Goal: Find specific fact: Find contact information

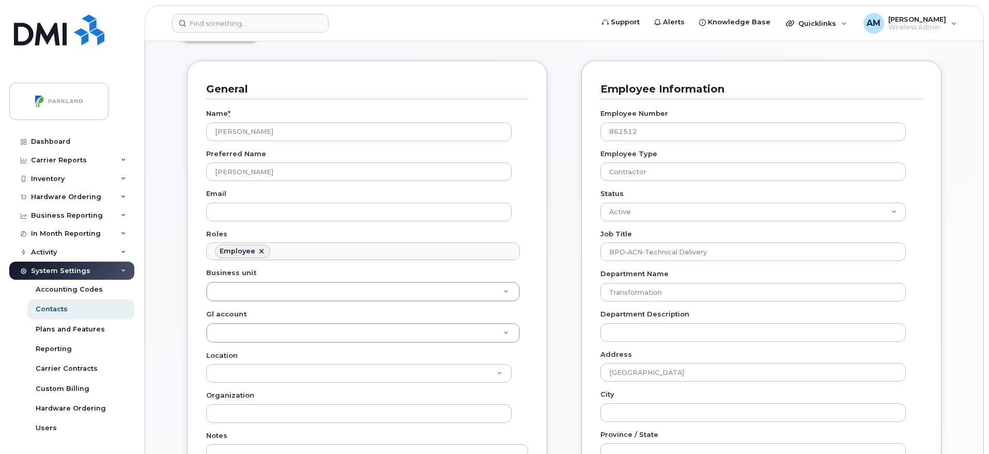
scroll to position [30, 0]
click at [224, 21] on input at bounding box center [250, 23] width 157 height 19
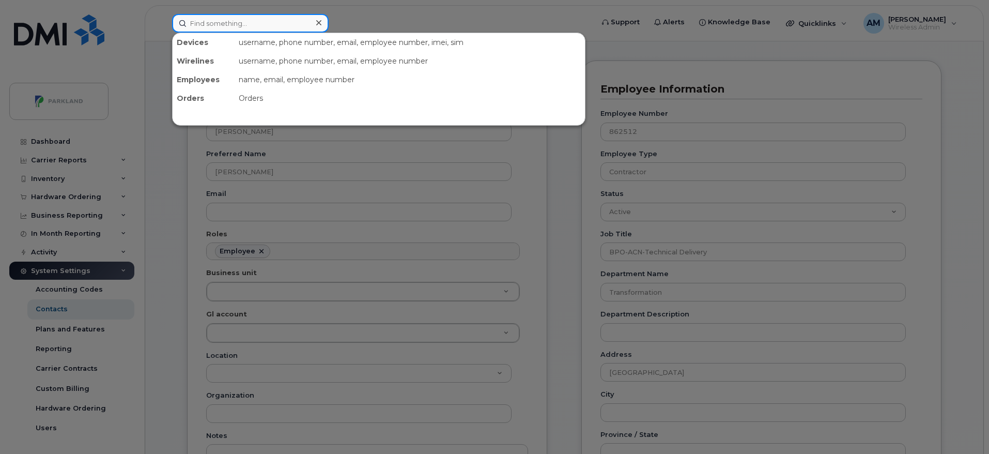
paste input "STN43442 IOL-Esso"
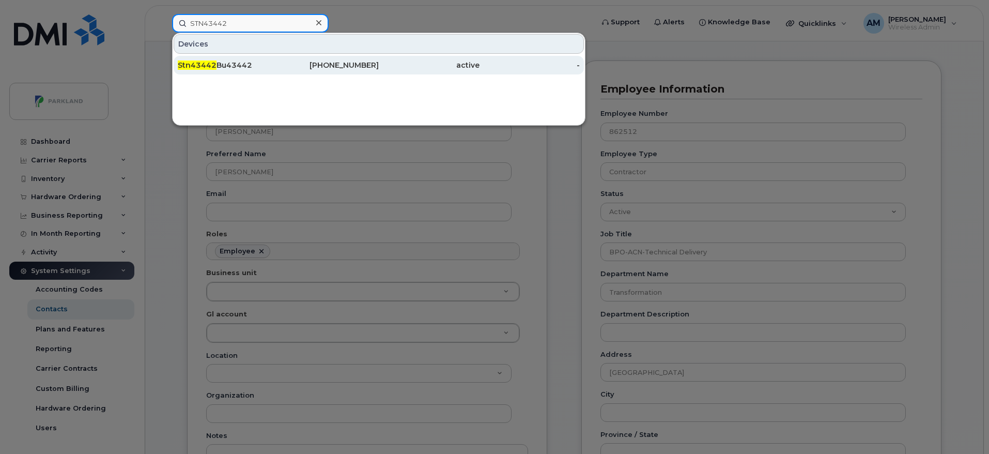
type input "STN43442"
click at [283, 63] on div "204-915-5633" at bounding box center [329, 65] width 101 height 10
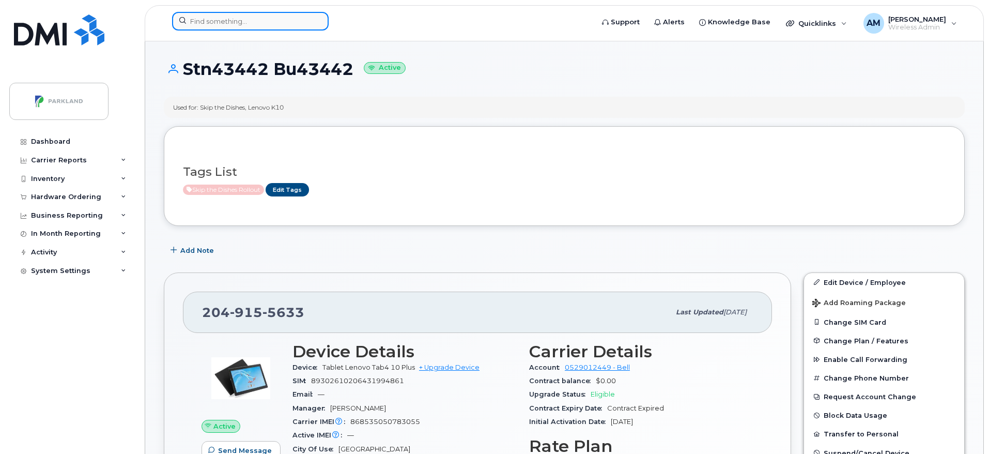
drag, startPoint x: 235, startPoint y: 4, endPoint x: 214, endPoint y: 21, distance: 26.4
click at [214, 21] on input at bounding box center [250, 21] width 157 height 19
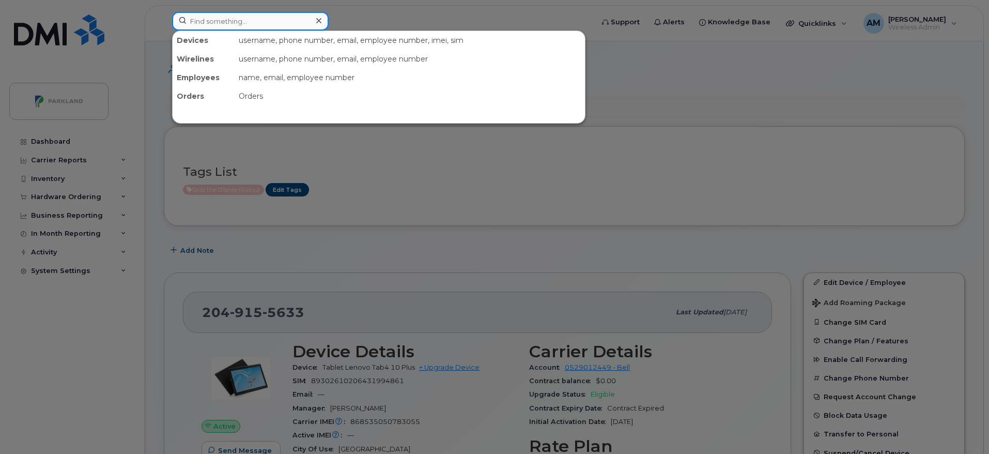
paste input "[PHONE_NUMBER]"
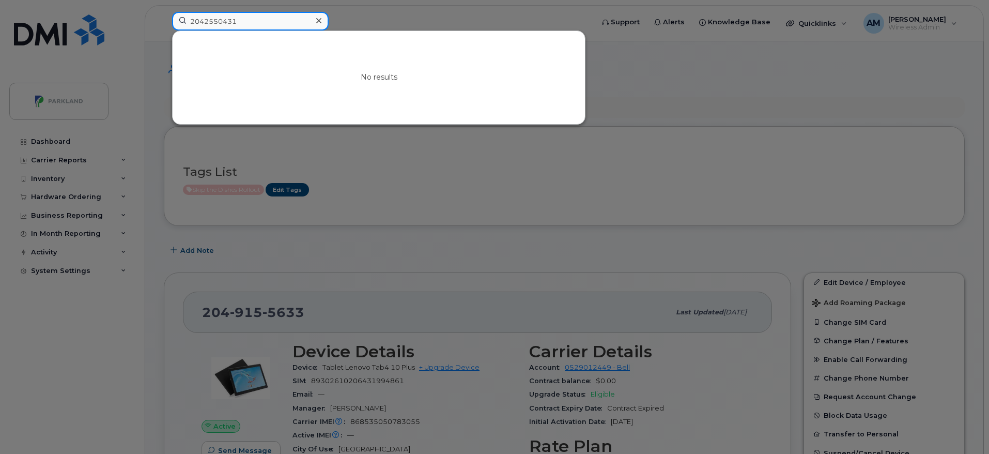
type input "2042550431"
click at [469, 245] on div at bounding box center [494, 227] width 989 height 454
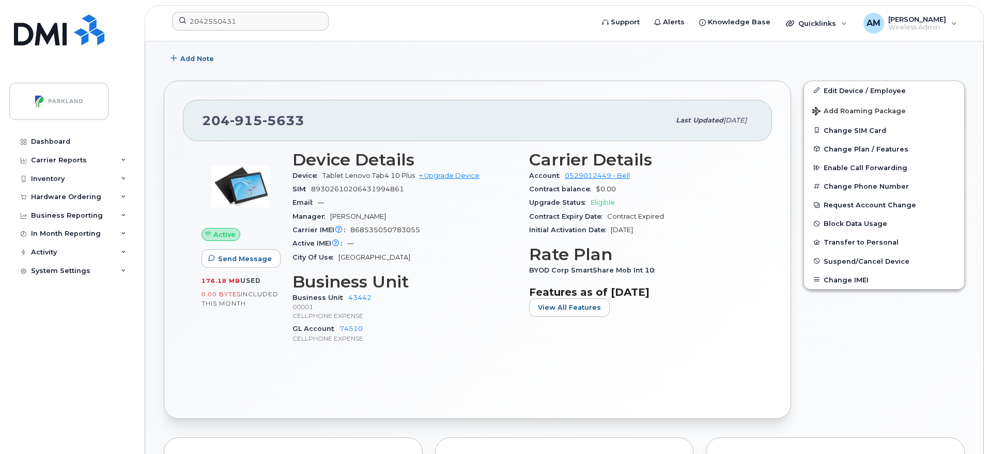
scroll to position [195, 0]
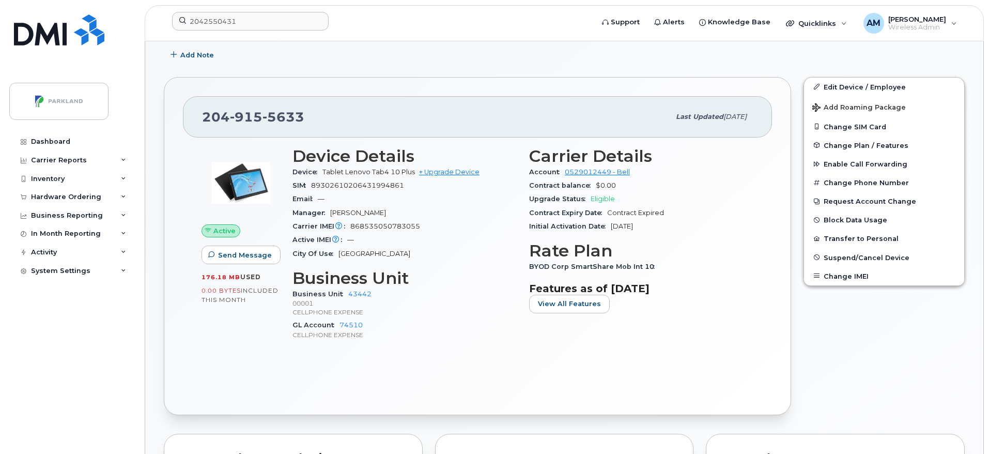
click at [774, 61] on div "Add Note" at bounding box center [564, 55] width 801 height 19
